Goal: Task Accomplishment & Management: Use online tool/utility

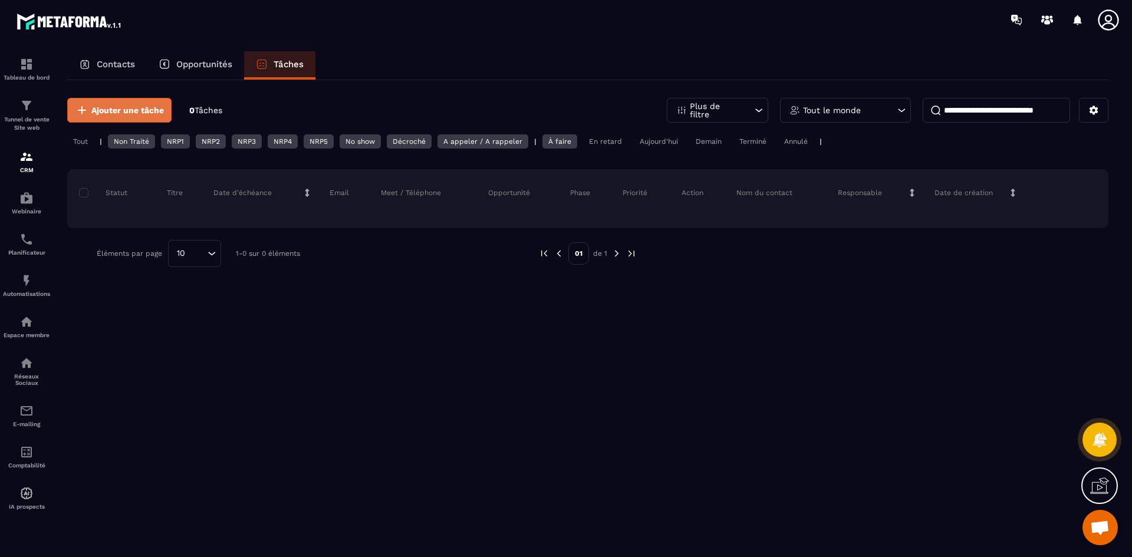
click at [128, 114] on span "Ajouter une tâche" at bounding box center [127, 110] width 72 height 12
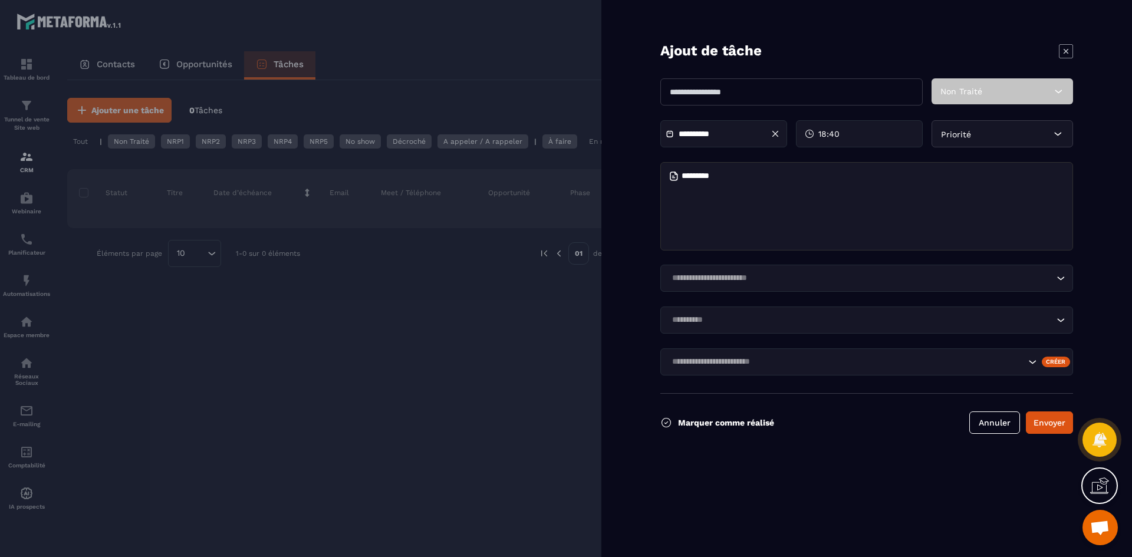
click at [919, 363] on input "Search for option" at bounding box center [846, 361] width 357 height 13
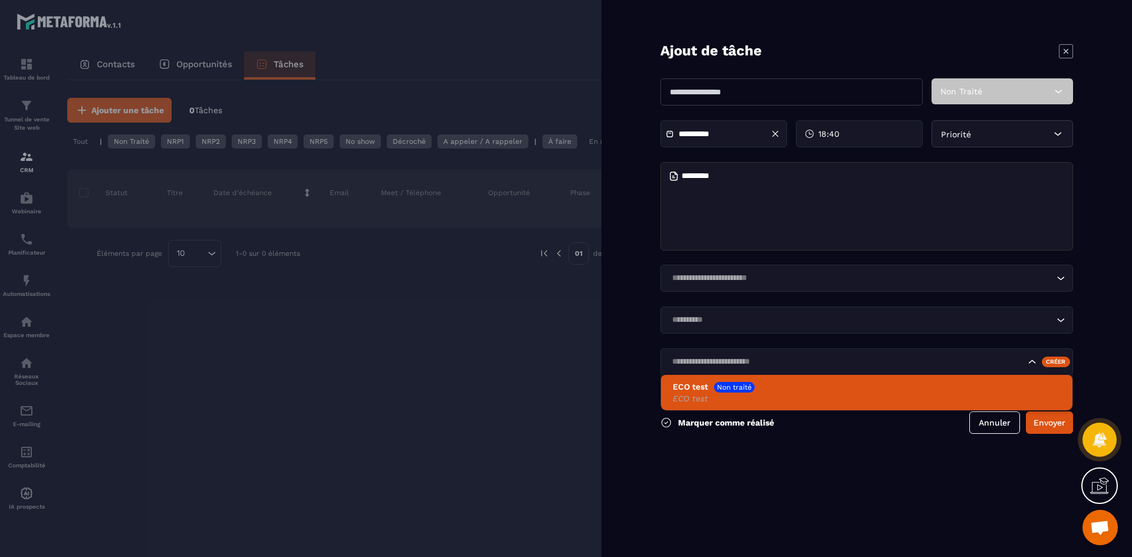
click at [756, 382] on div "ECO test Non traité ECO test" at bounding box center [866, 393] width 388 height 24
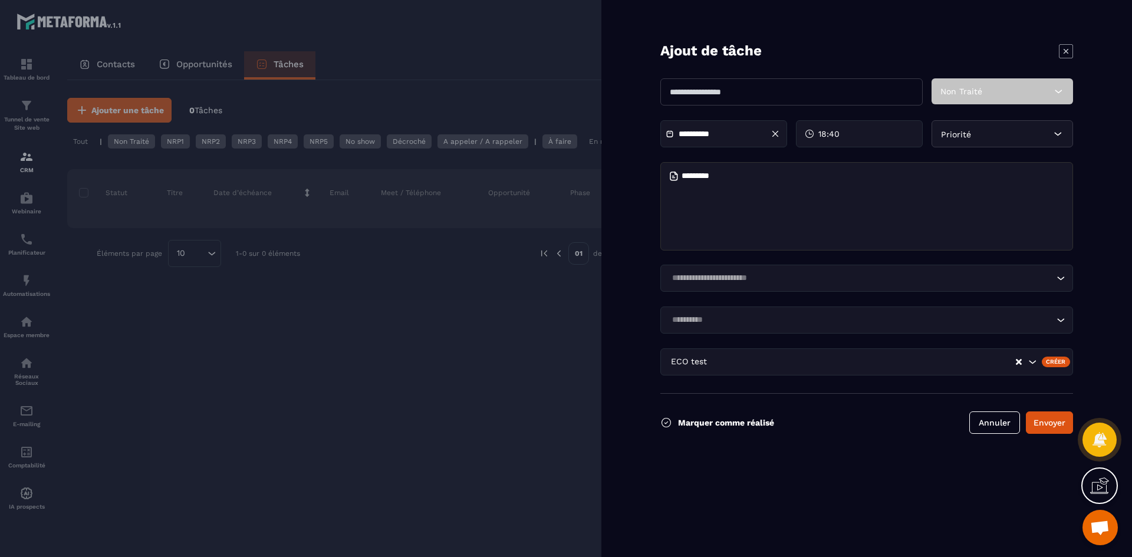
click at [1060, 48] on icon at bounding box center [1065, 51] width 14 height 14
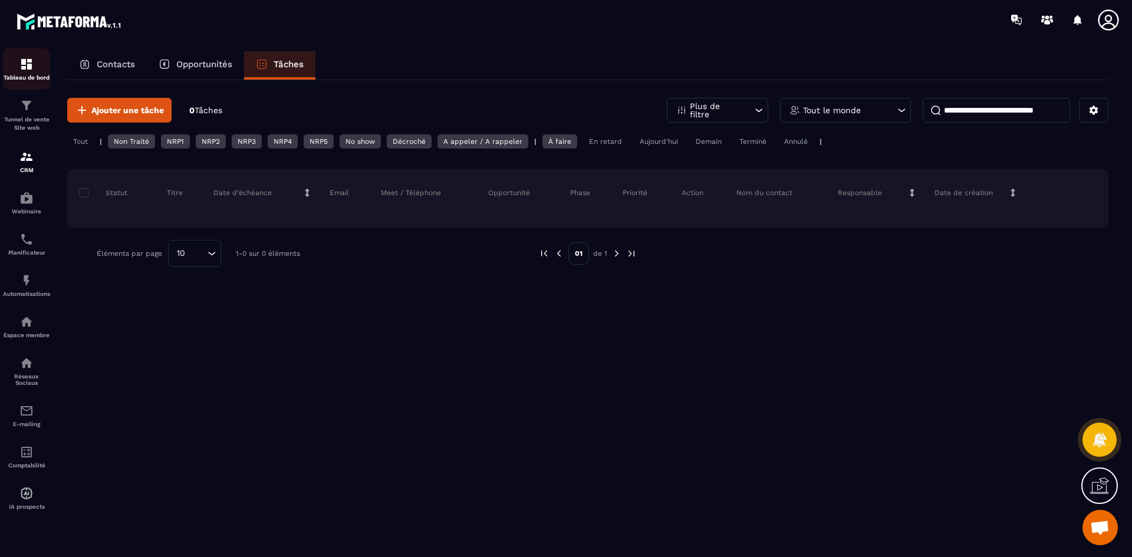
click at [35, 68] on div "Tableau de bord" at bounding box center [26, 69] width 47 height 24
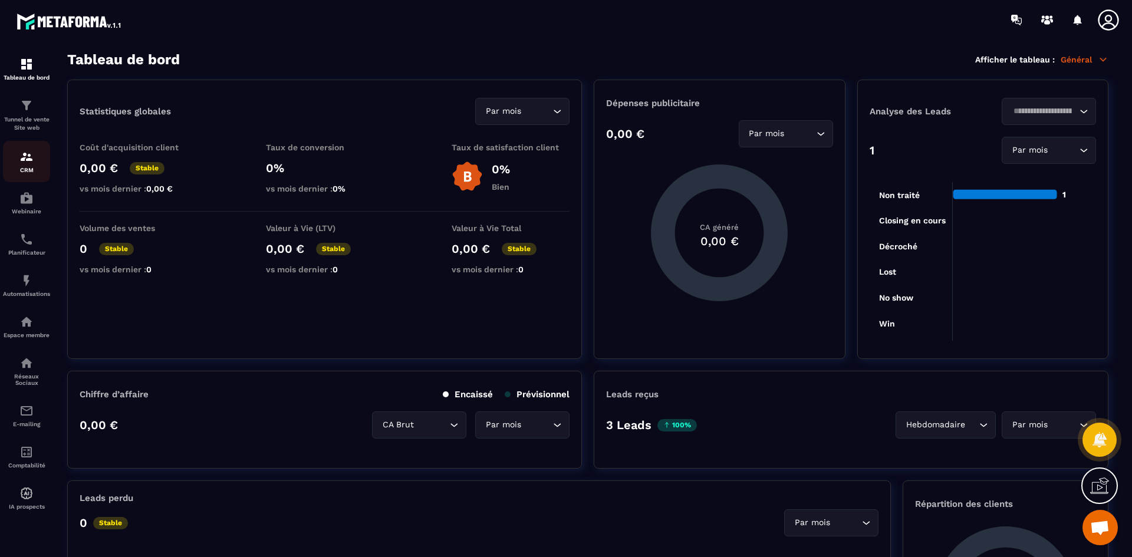
click at [24, 164] on div "CRM" at bounding box center [26, 162] width 47 height 24
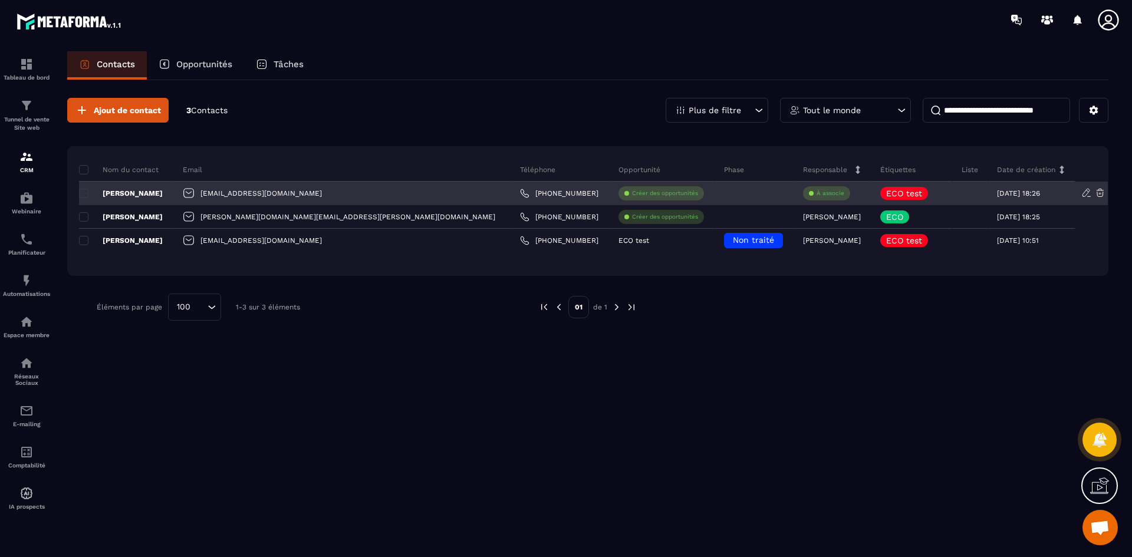
click at [141, 189] on p "[PERSON_NAME]" at bounding box center [121, 193] width 84 height 9
